Goal: Task Accomplishment & Management: Manage account settings

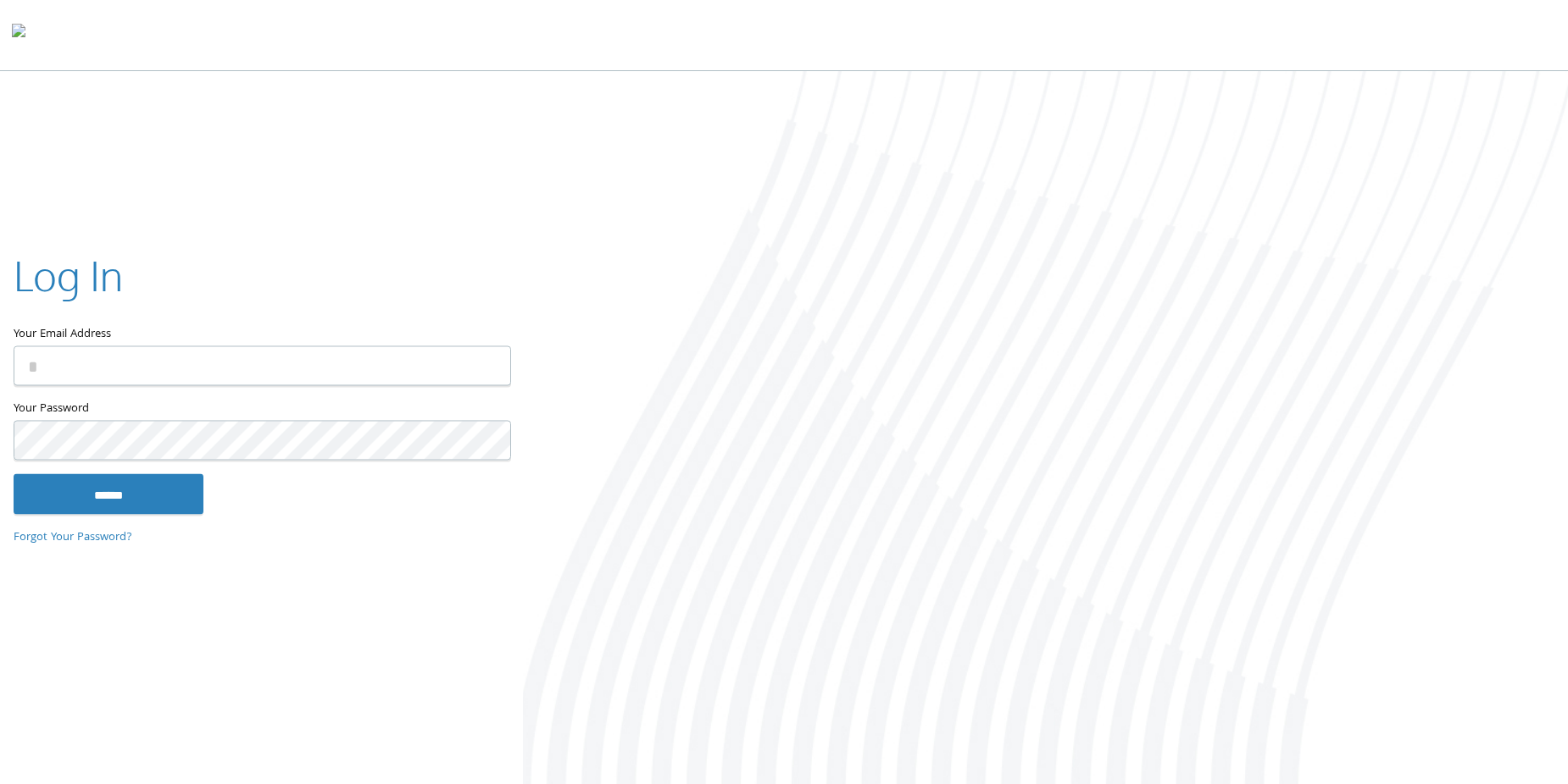
click at [403, 372] on input "Your Email Address" at bounding box center [262, 366] width 498 height 40
click at [155, 357] on input "Your Email Address" at bounding box center [262, 366] width 498 height 40
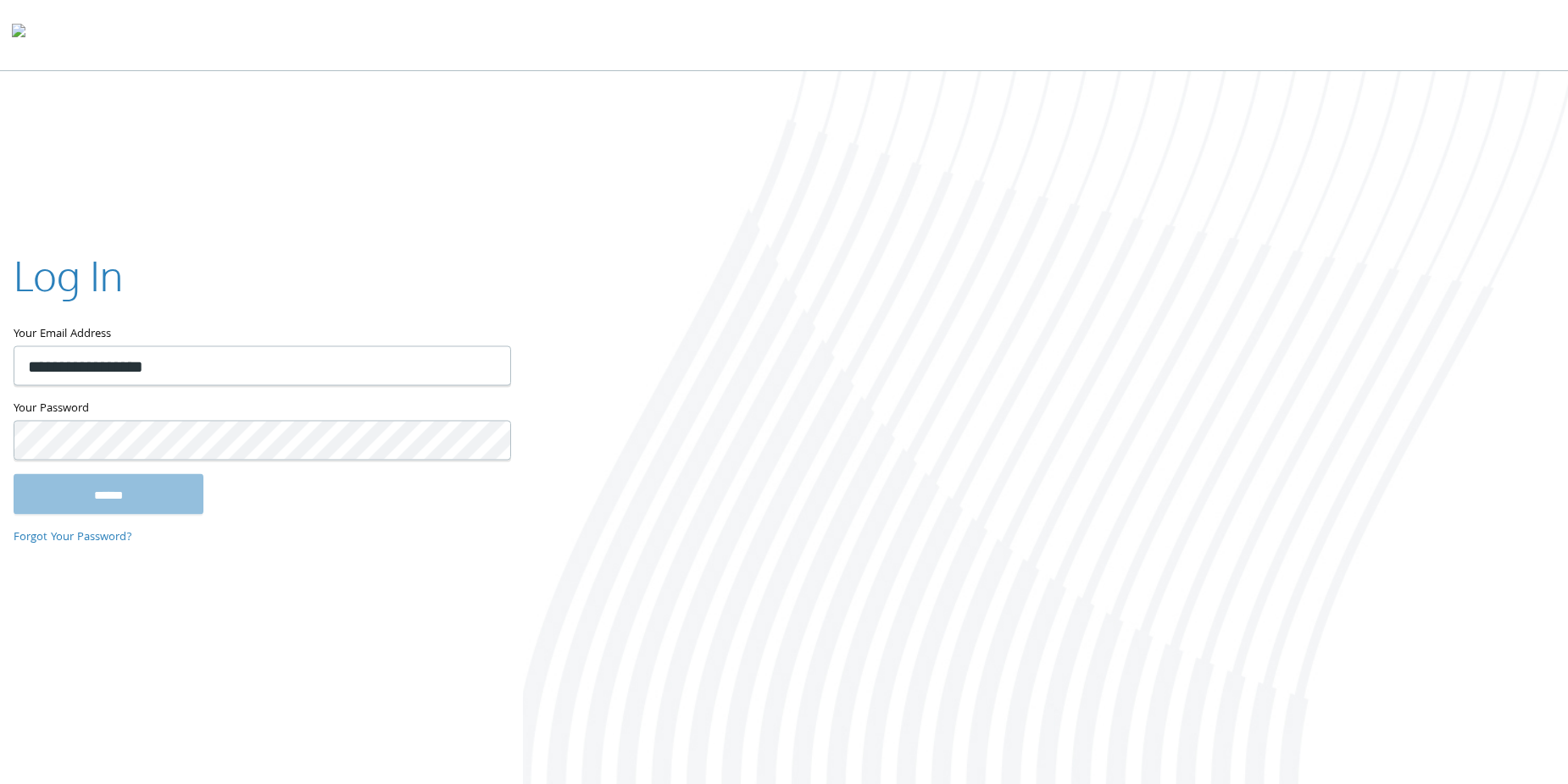
type input "**********"
click at [118, 494] on input "******" at bounding box center [108, 495] width 189 height 41
